Goal: Obtain resource: Download file/media

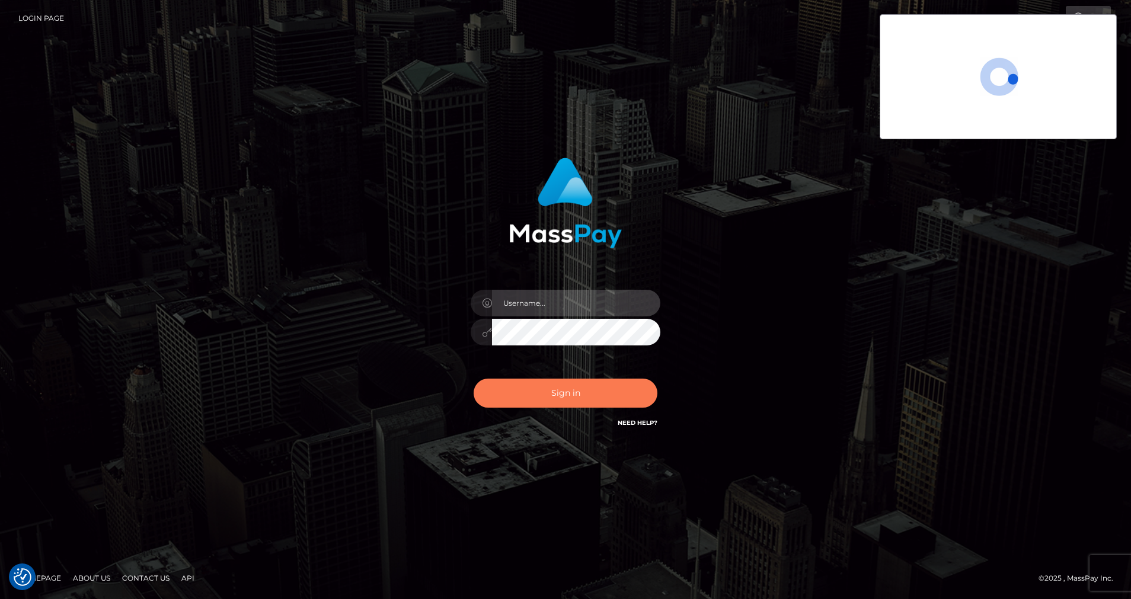
type input "cris.silversocial"
click at [536, 391] on button "Sign in" at bounding box center [566, 393] width 184 height 29
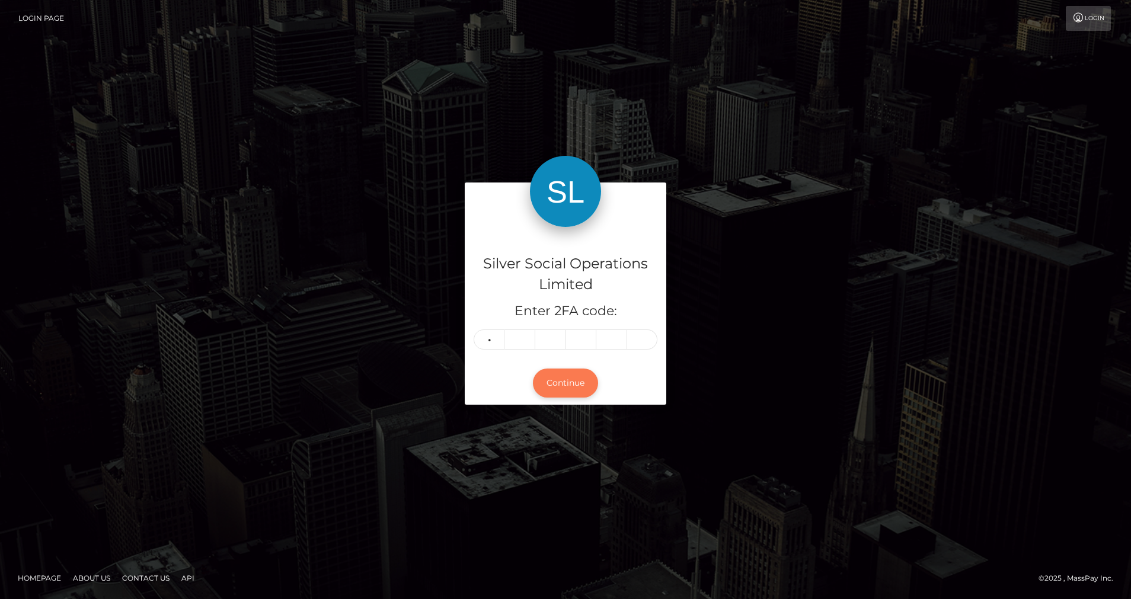
type input "9"
type input "8"
type input "7"
type input "3"
type input "5"
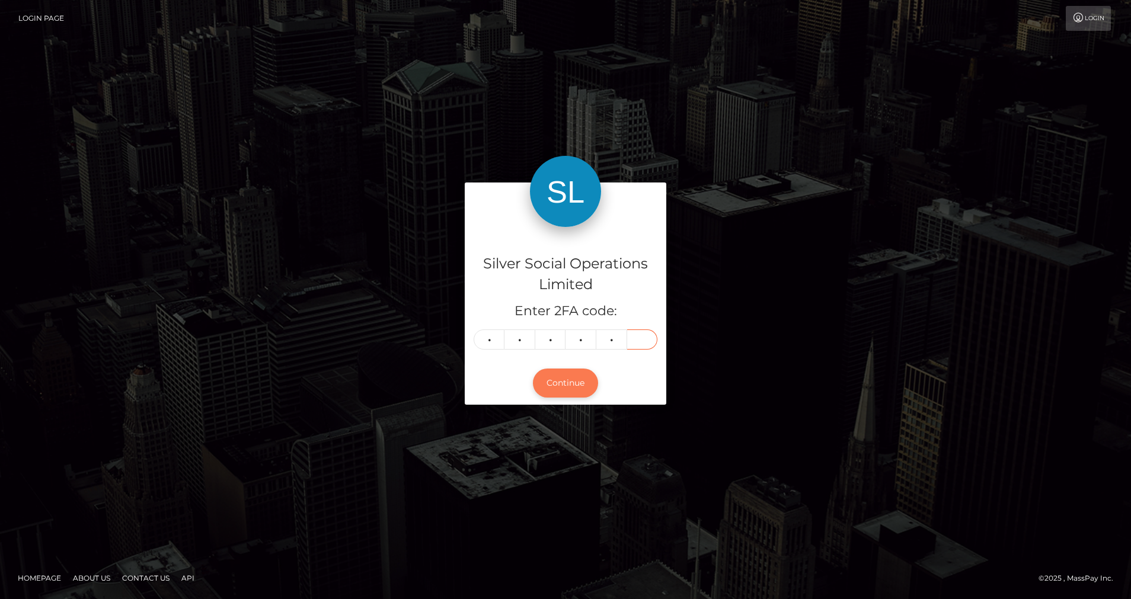
type input "5"
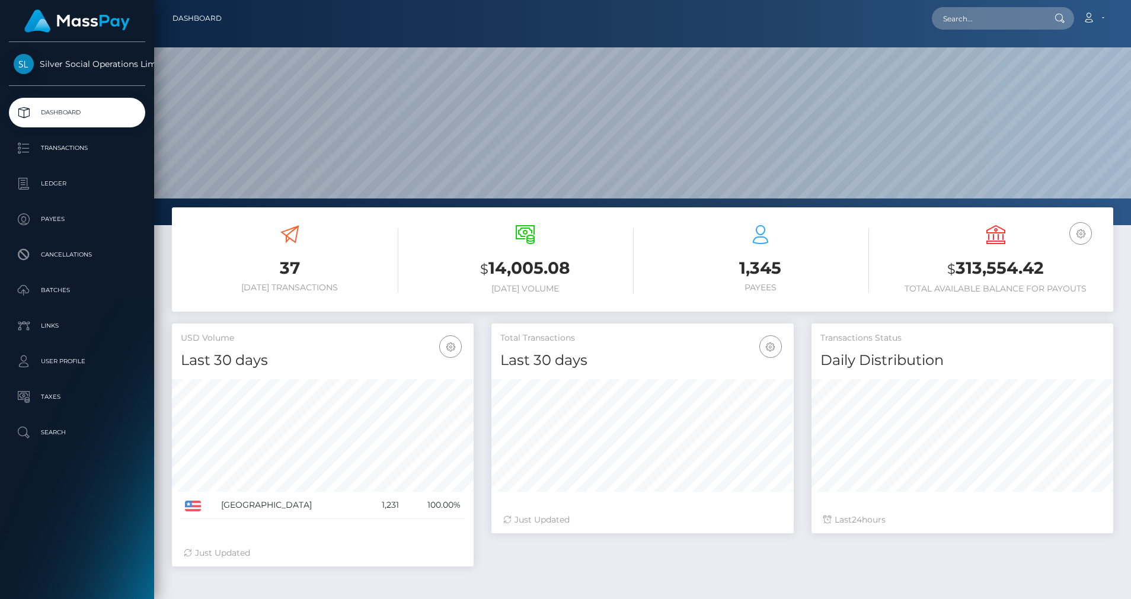
scroll to position [210, 302]
click at [59, 179] on p "Ledger" at bounding box center [77, 184] width 127 height 18
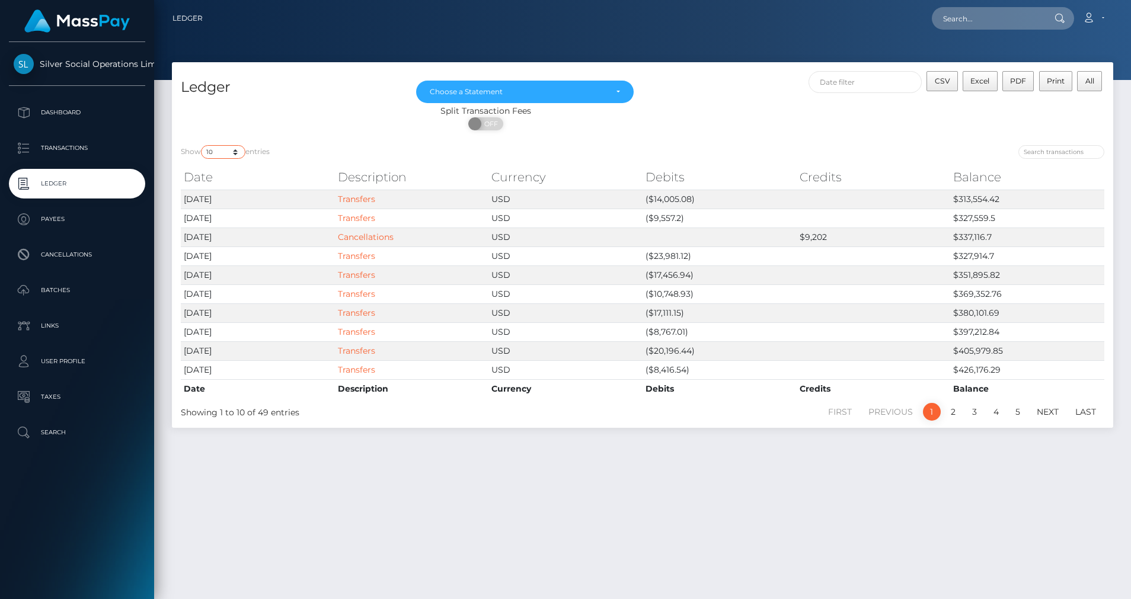
click at [237, 155] on select "10 25 50 100 250" at bounding box center [223, 152] width 44 height 14
select select "100"
click at [202, 145] on select "10 25 50 100 250" at bounding box center [223, 152] width 44 height 14
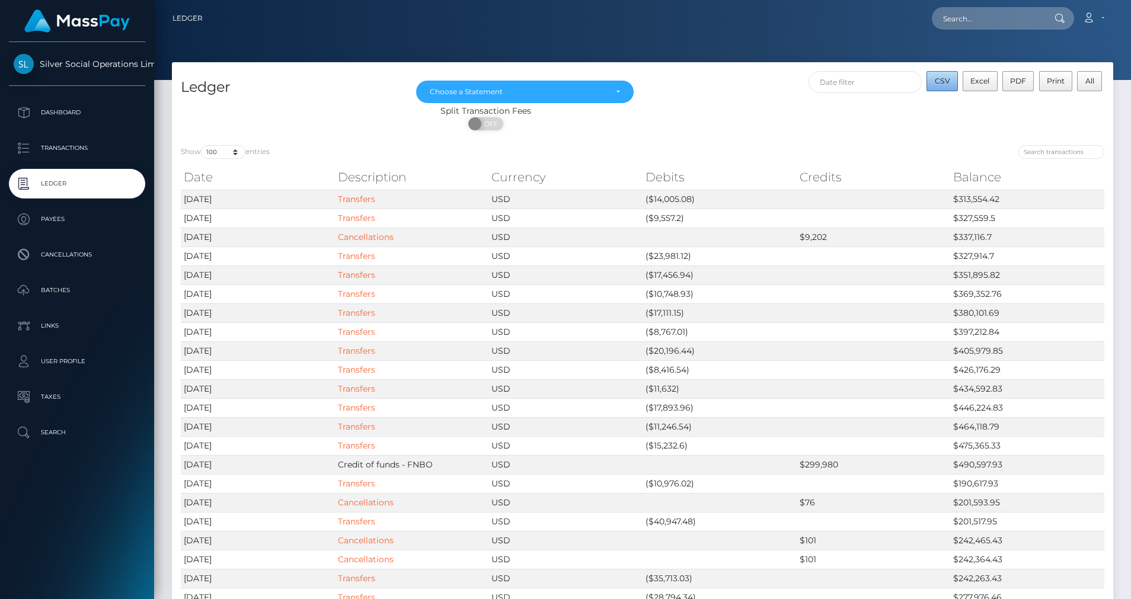
click at [946, 82] on span "CSV" at bounding box center [942, 80] width 15 height 9
click at [526, 89] on div "Choose a Statement" at bounding box center [518, 91] width 177 height 9
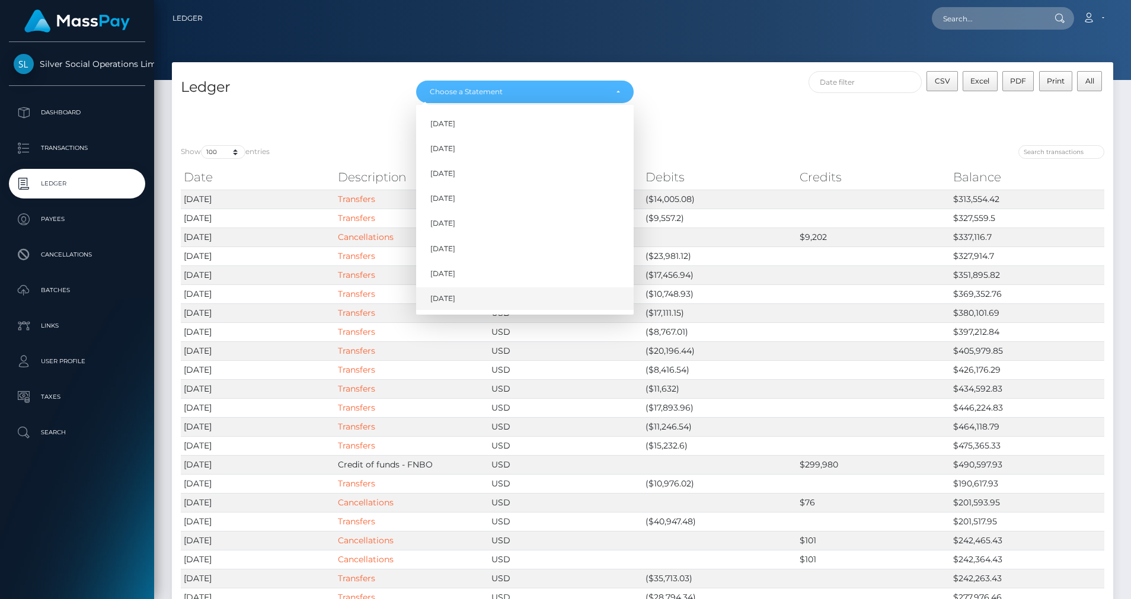
click at [450, 295] on span "Aug 2025" at bounding box center [442, 298] width 25 height 11
select select "Aug 2025"
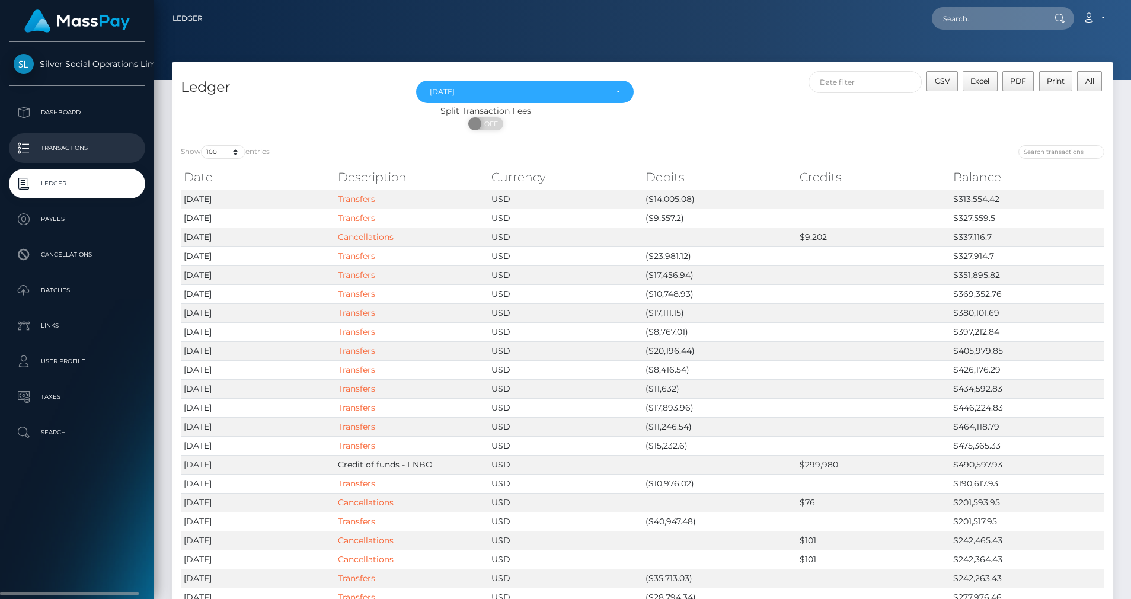
click at [90, 151] on p "Transactions" at bounding box center [77, 148] width 127 height 18
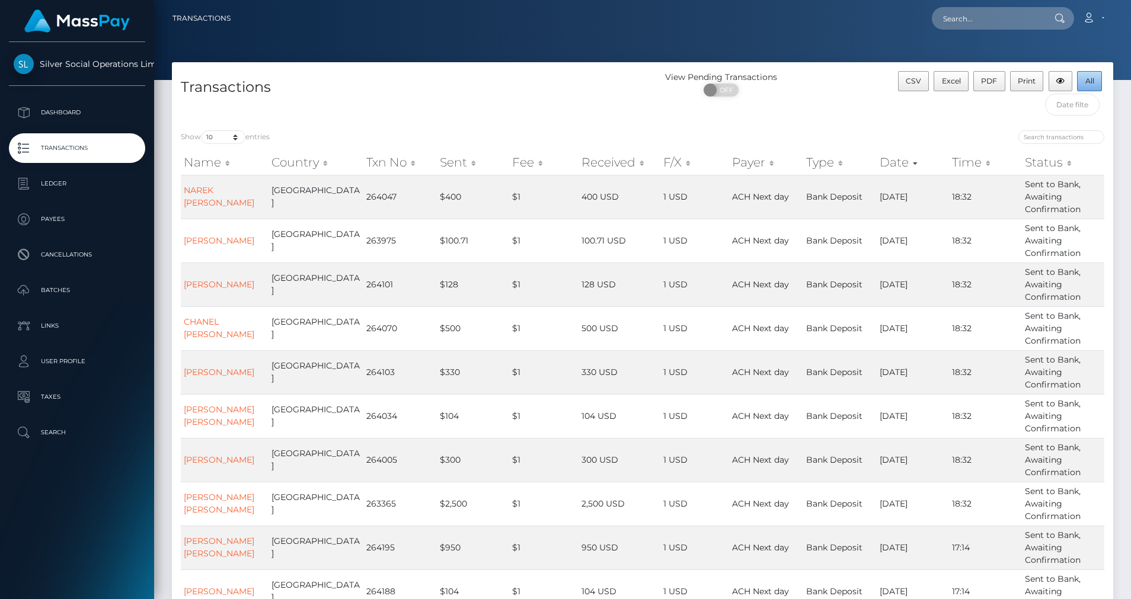
click at [1090, 84] on span "All" at bounding box center [1090, 80] width 9 height 9
